Goal: Task Accomplishment & Management: Complete application form

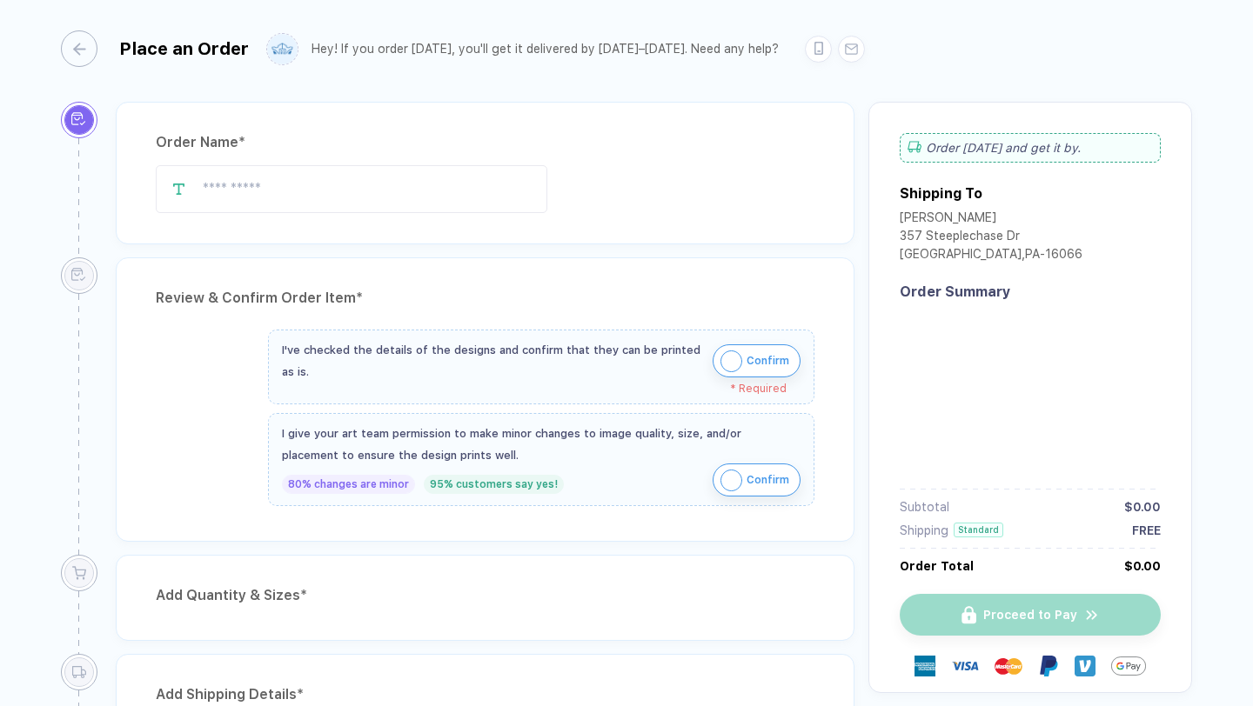
type input "*********"
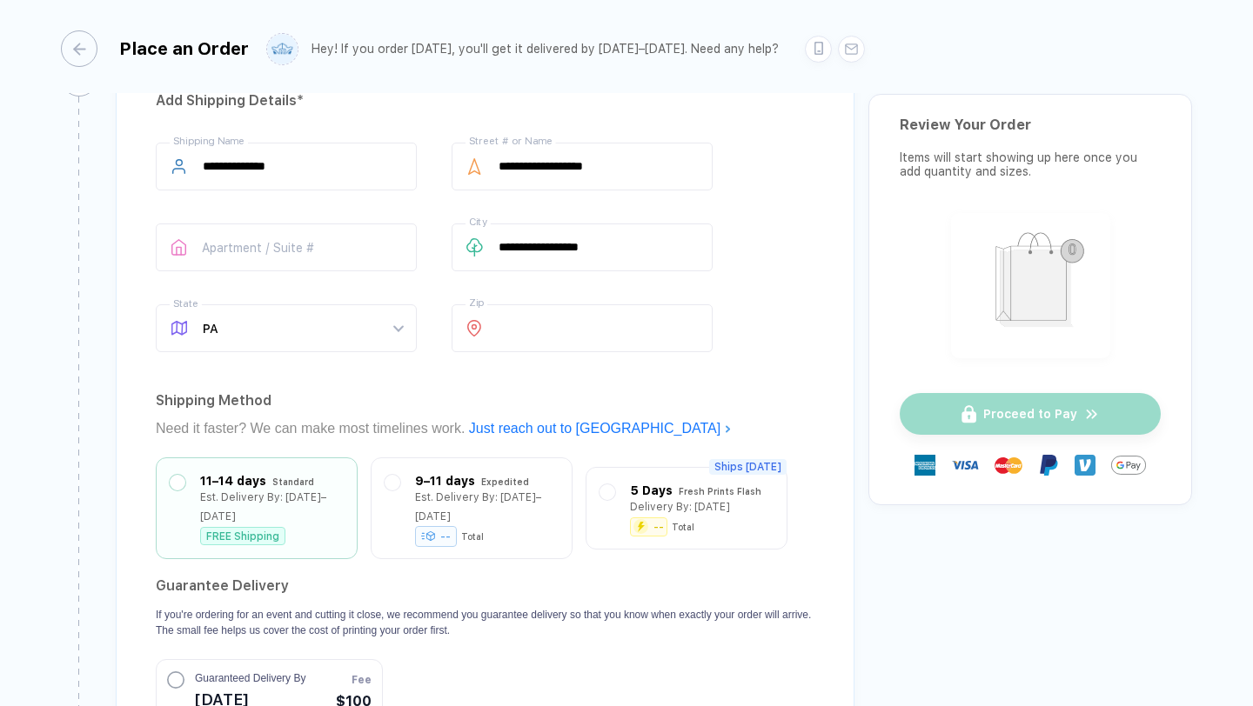
scroll to position [1186, 0]
click at [494, 479] on div "Expedited" at bounding box center [505, 476] width 48 height 19
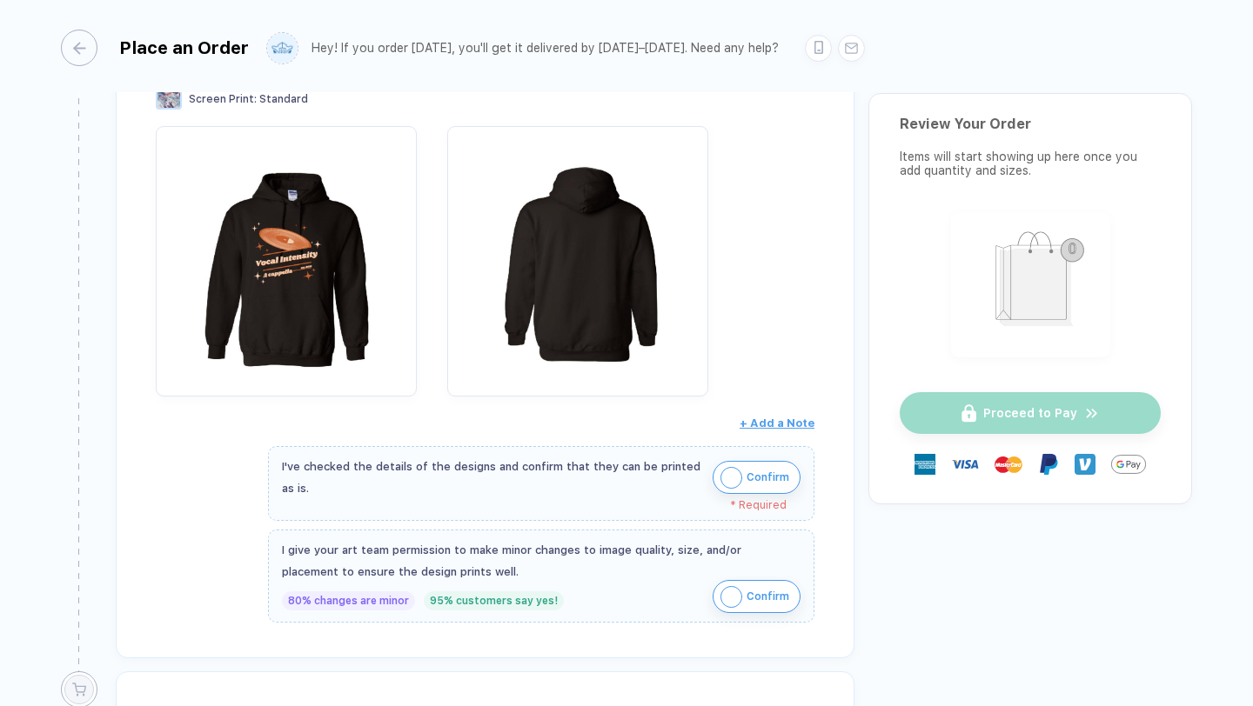
scroll to position [265, 0]
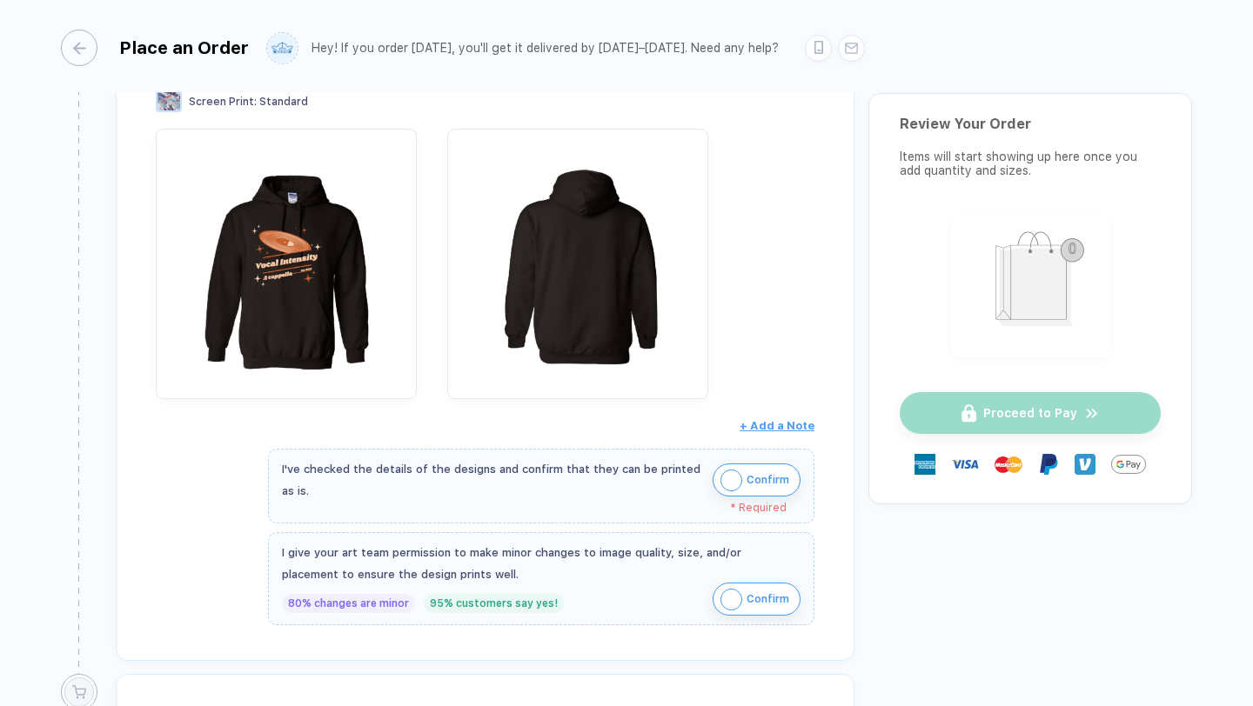
click at [746, 602] on span "Confirm" at bounding box center [767, 599] width 43 height 28
click at [763, 478] on span "Confirm" at bounding box center [767, 480] width 43 height 28
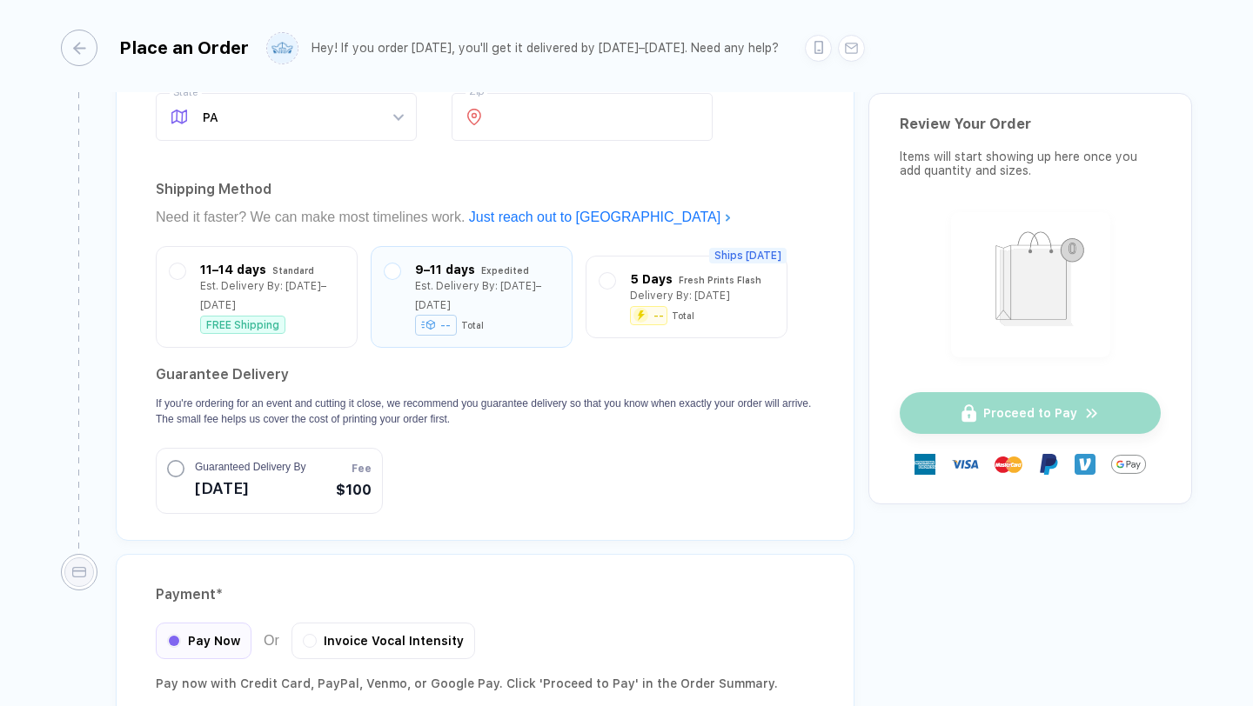
scroll to position [1381, 0]
click at [202, 257] on div "11–14 days" at bounding box center [233, 266] width 66 height 19
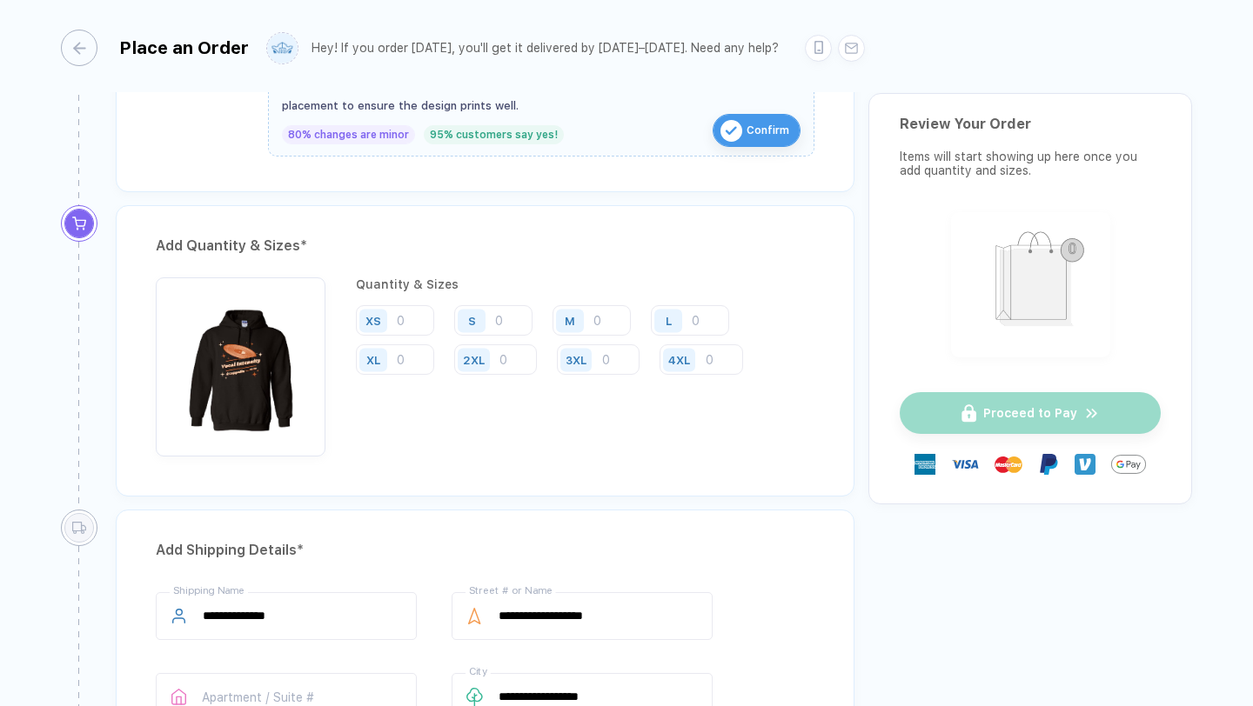
scroll to position [718, 0]
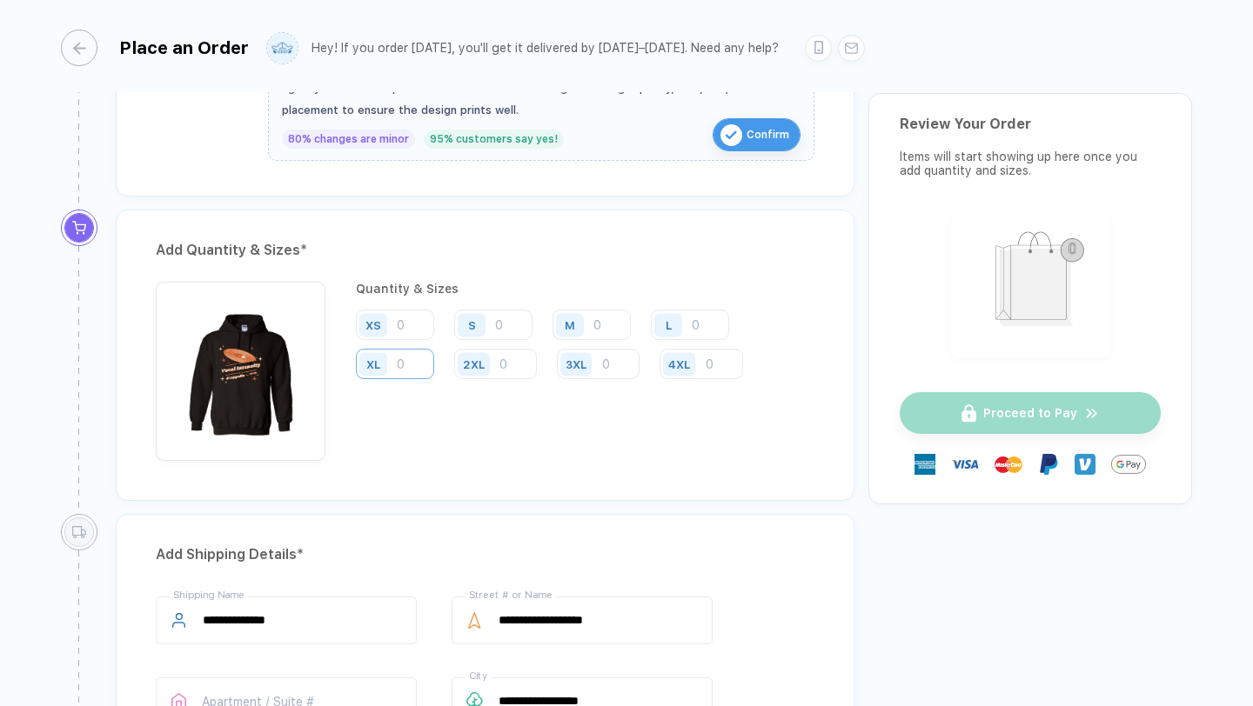
click at [413, 366] on input "number" at bounding box center [395, 364] width 78 height 30
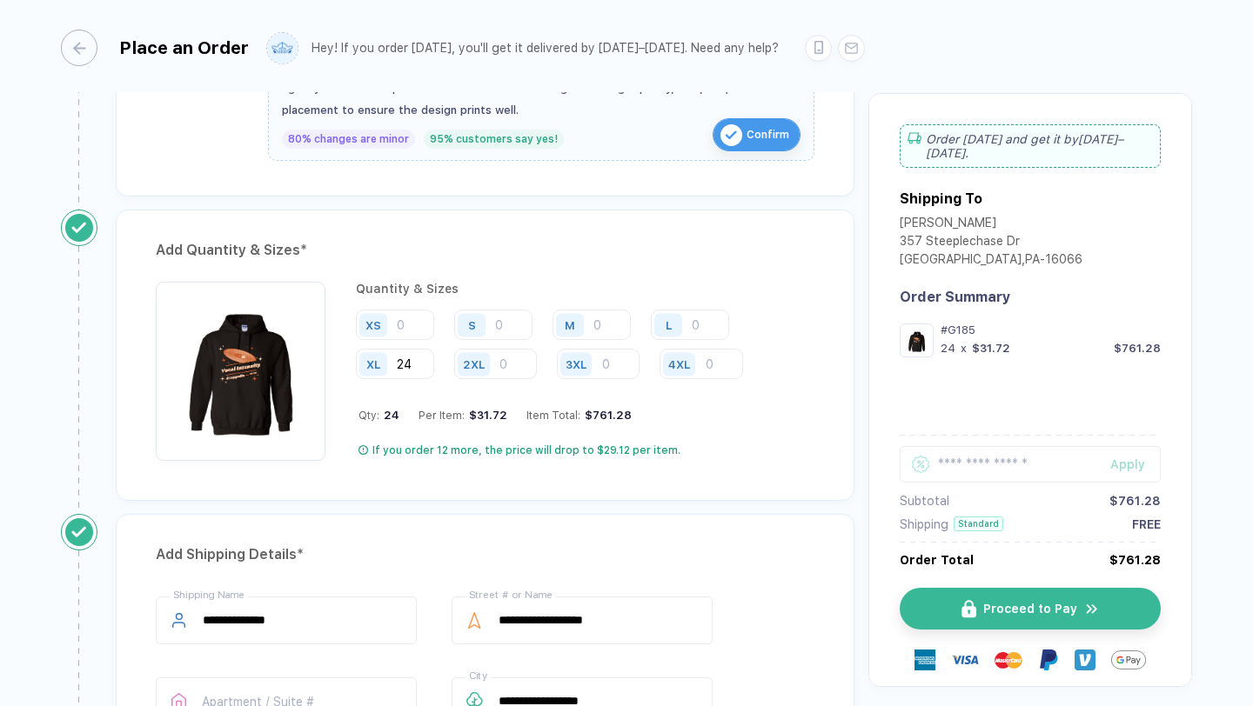
type input "24"
click at [625, 503] on div "Add Quantity & Sizes * Quantity & Sizes XS S M L XL 24 2XL 3XL 4XL Qty: 24 Per …" at bounding box center [486, 362] width 766 height 304
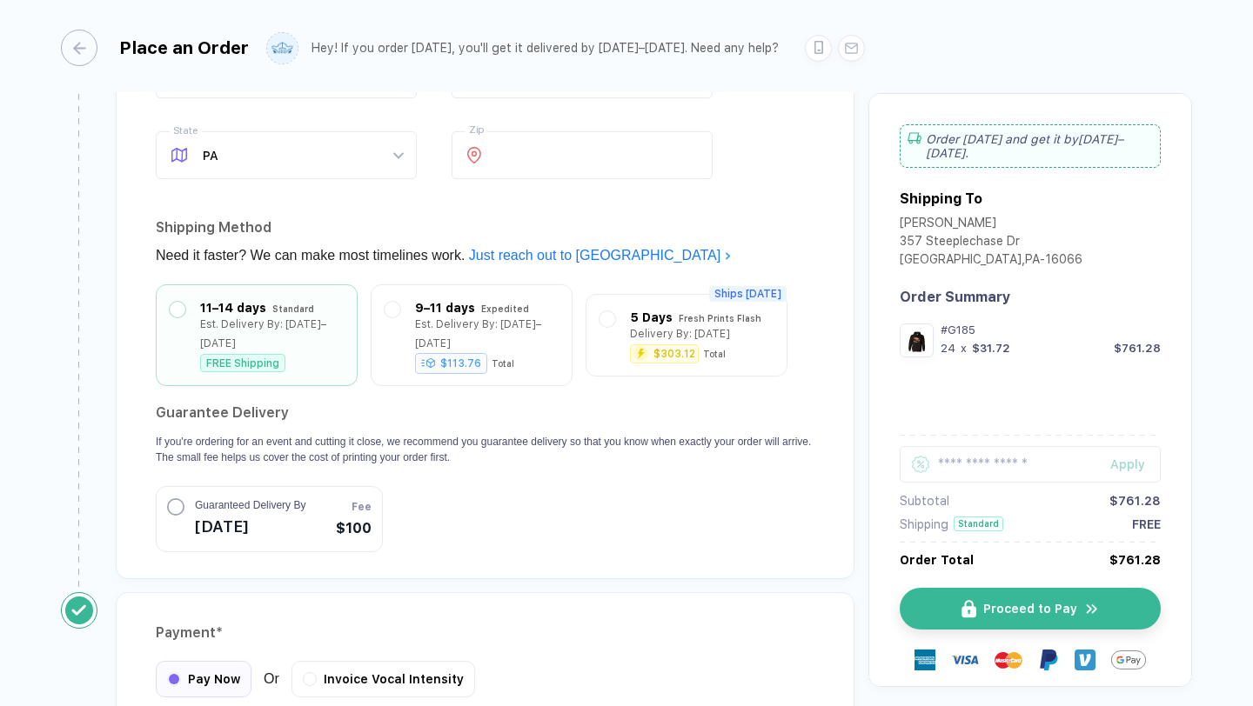
scroll to position [1533, 0]
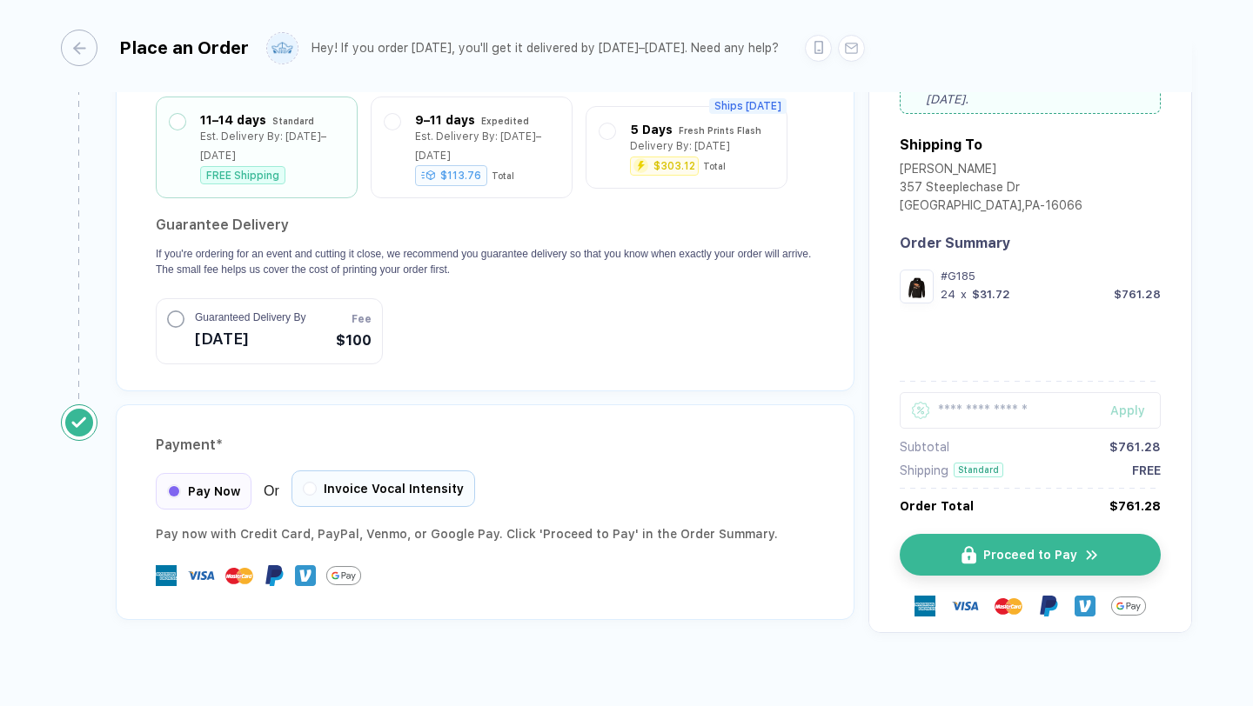
click at [416, 482] on span "Invoice Vocal Intensity" at bounding box center [394, 489] width 140 height 14
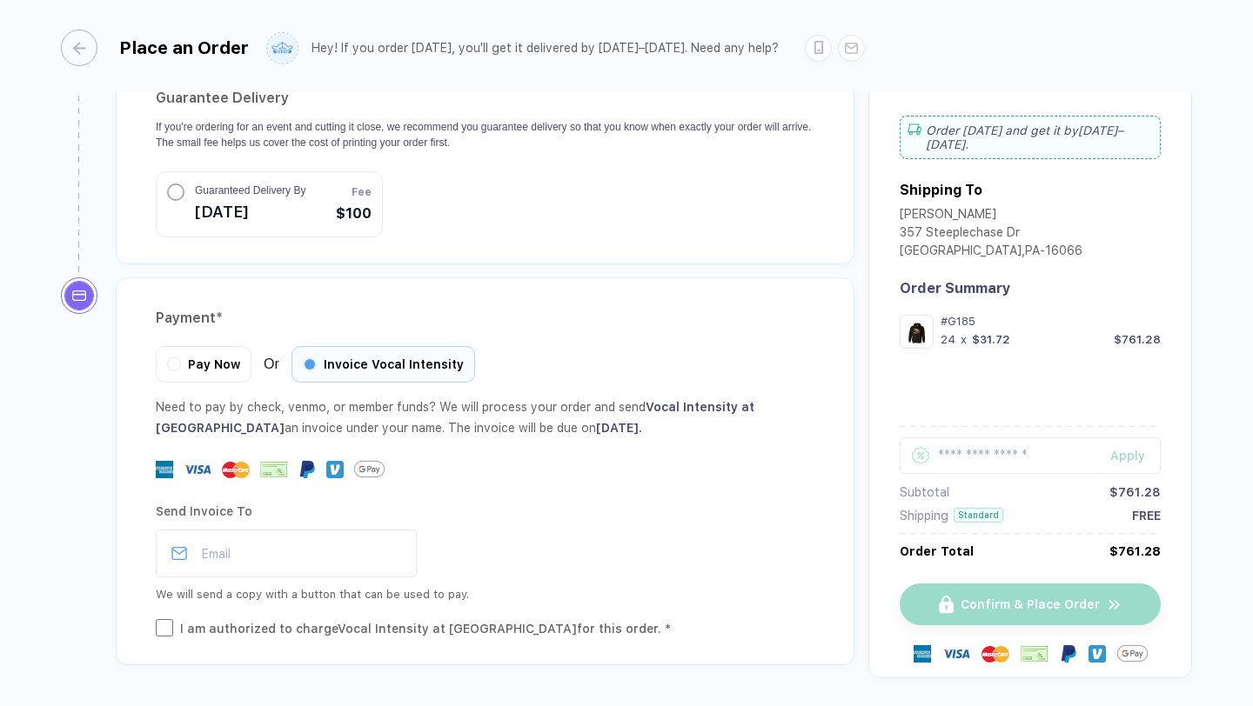
scroll to position [1661, 0]
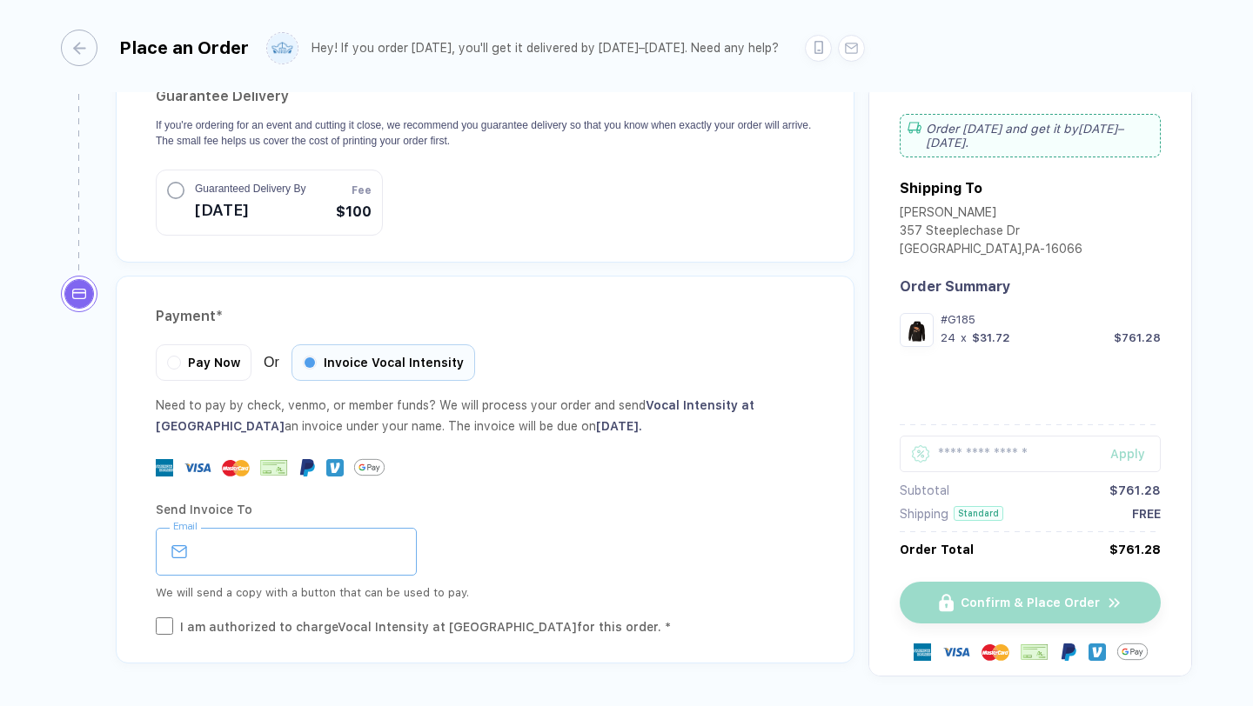
click at [296, 528] on input "email" at bounding box center [286, 552] width 261 height 48
type input "**********"
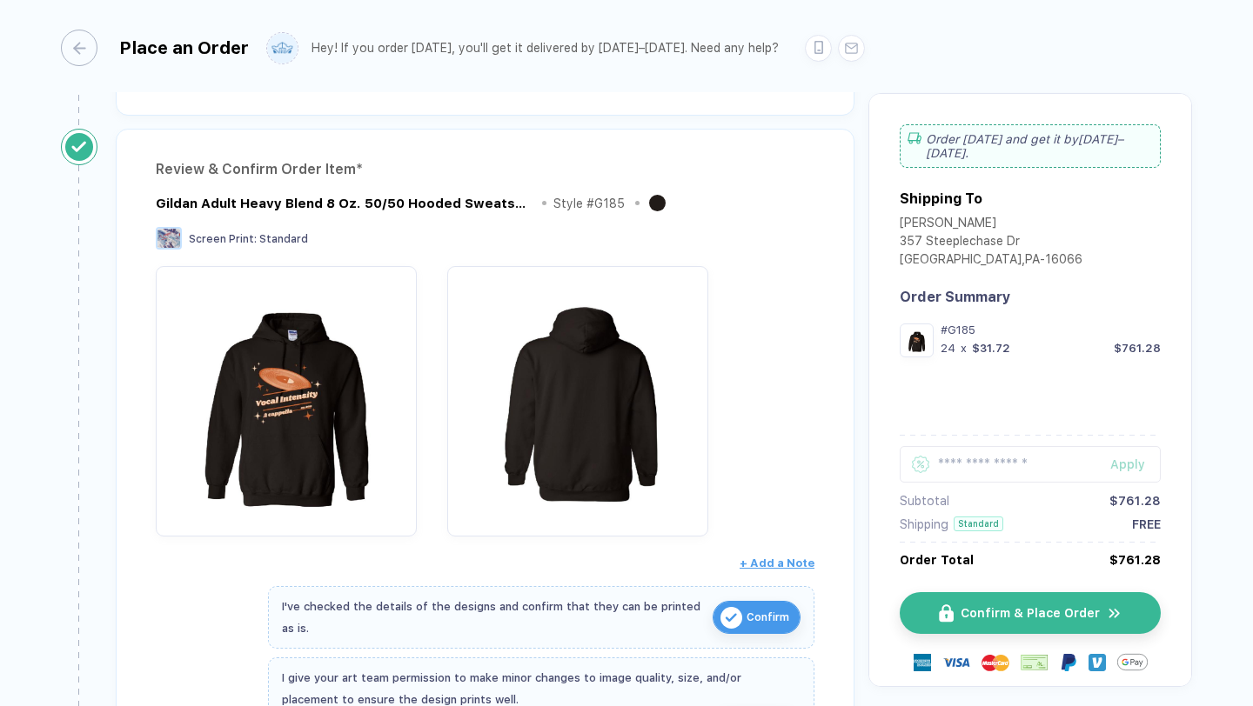
scroll to position [0, 0]
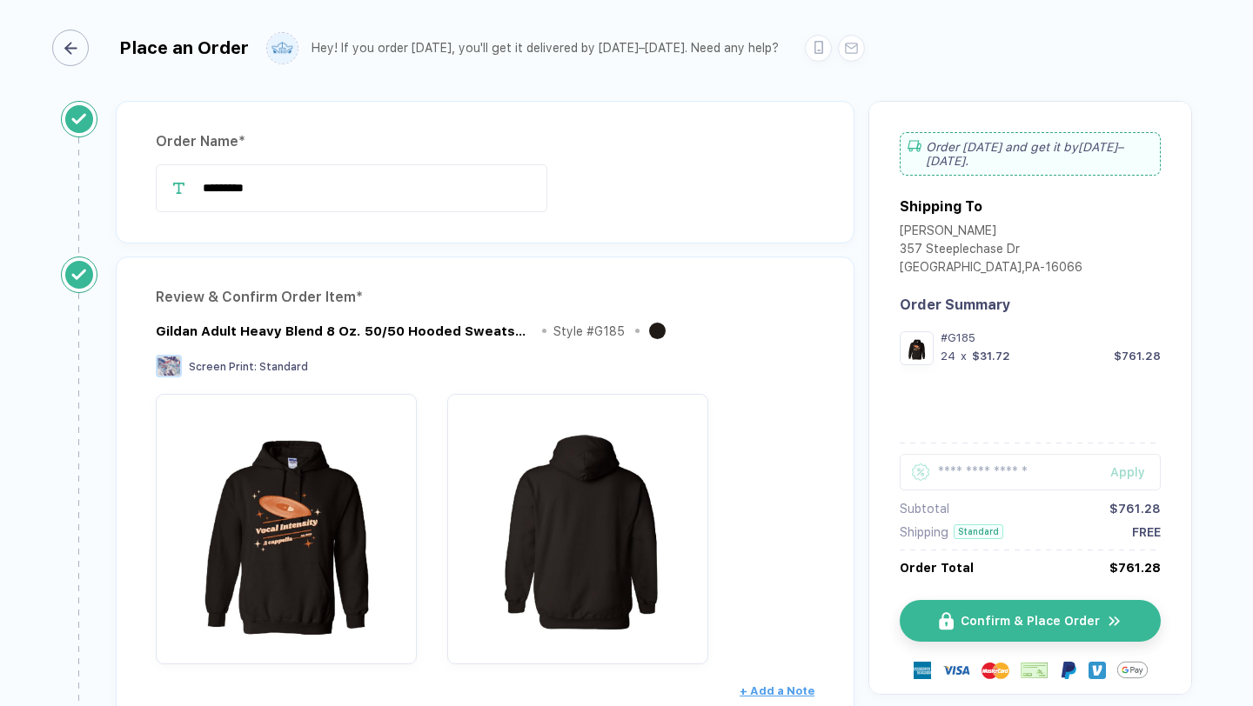
click at [75, 53] on icon "button" at bounding box center [70, 48] width 13 height 13
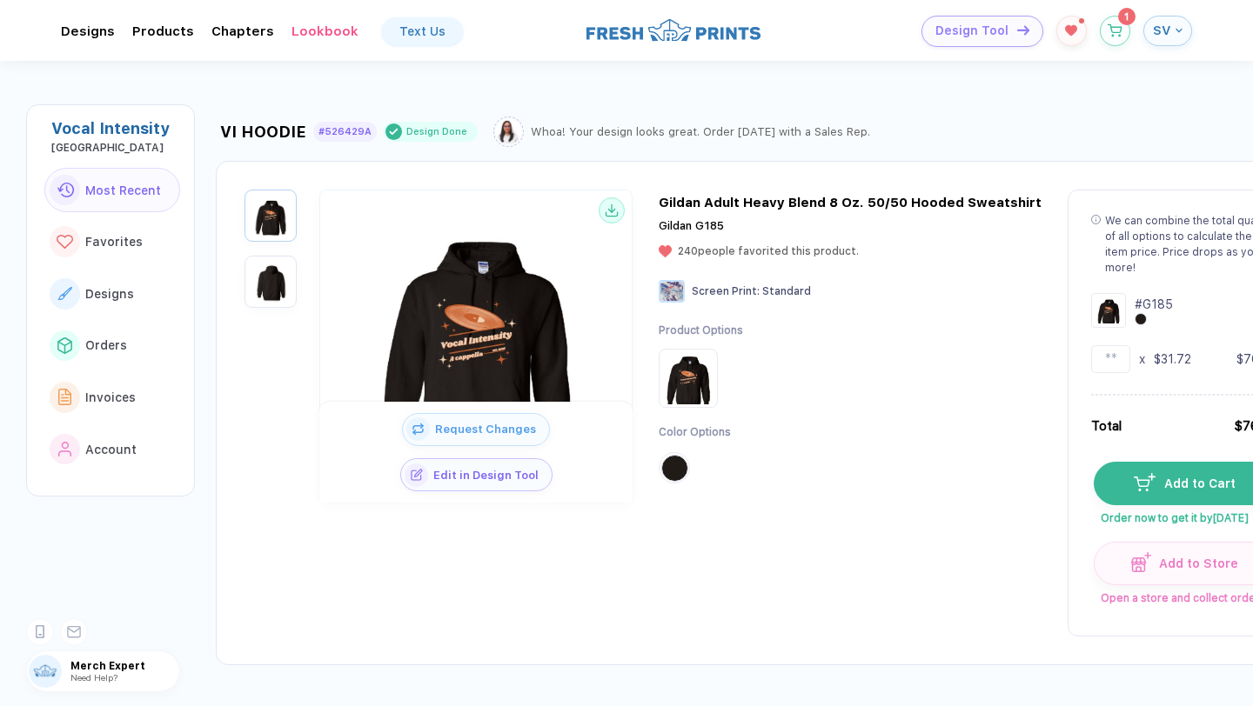
click at [659, 473] on div at bounding box center [674, 467] width 31 height 31
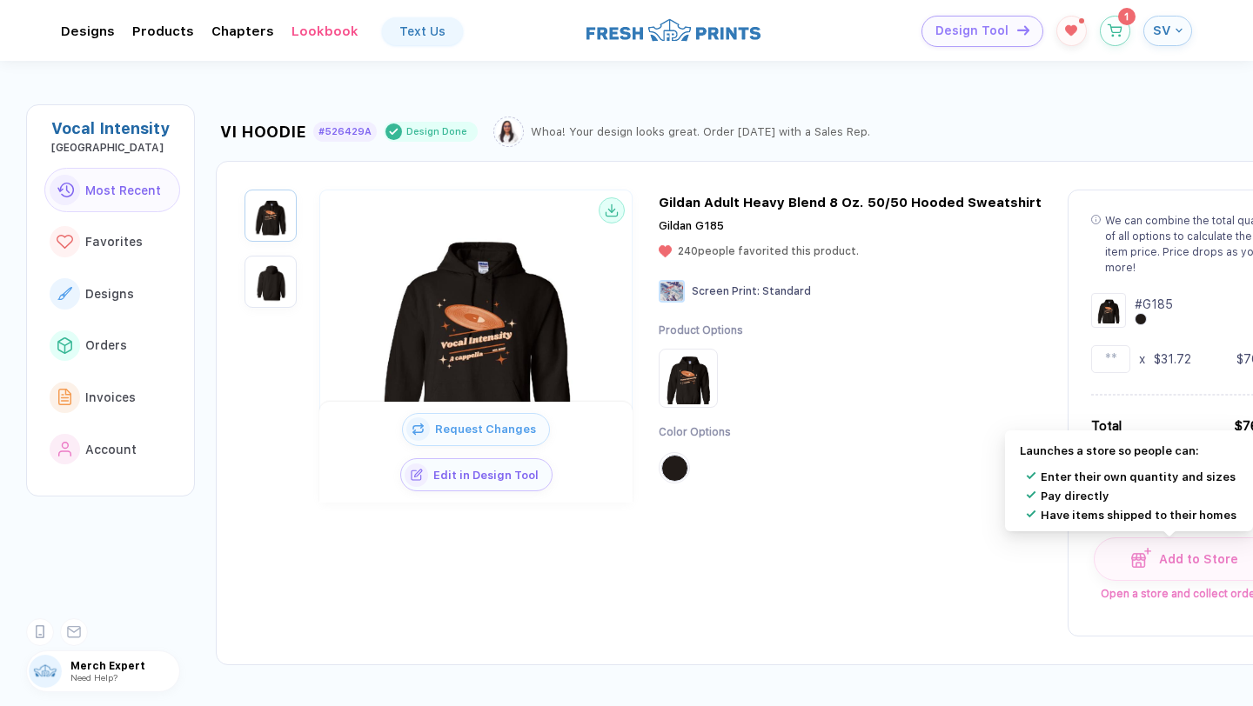
click at [1166, 577] on button "Add to Store" at bounding box center [1184, 559] width 182 height 43
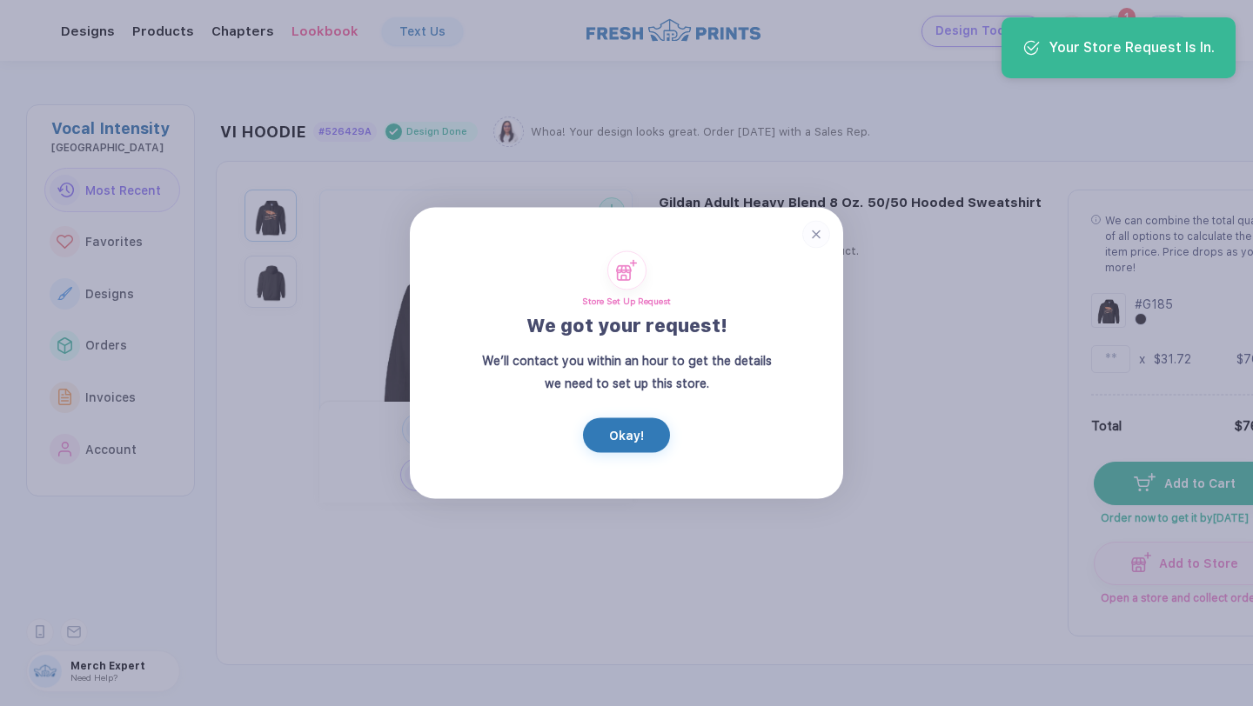
click at [635, 432] on button "Okay!" at bounding box center [626, 435] width 87 height 35
